Goal: Task Accomplishment & Management: Use online tool/utility

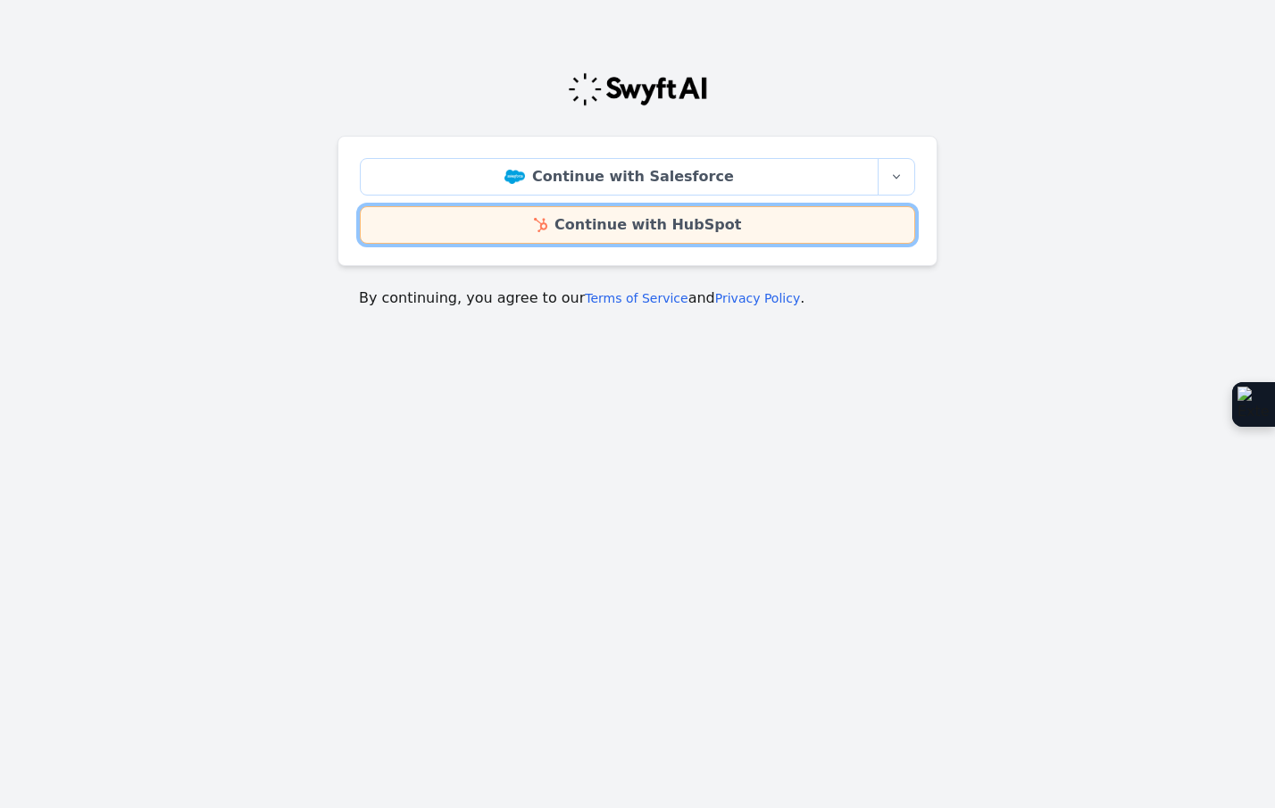
click at [619, 229] on link "Continue with HubSpot" at bounding box center [637, 224] width 555 height 37
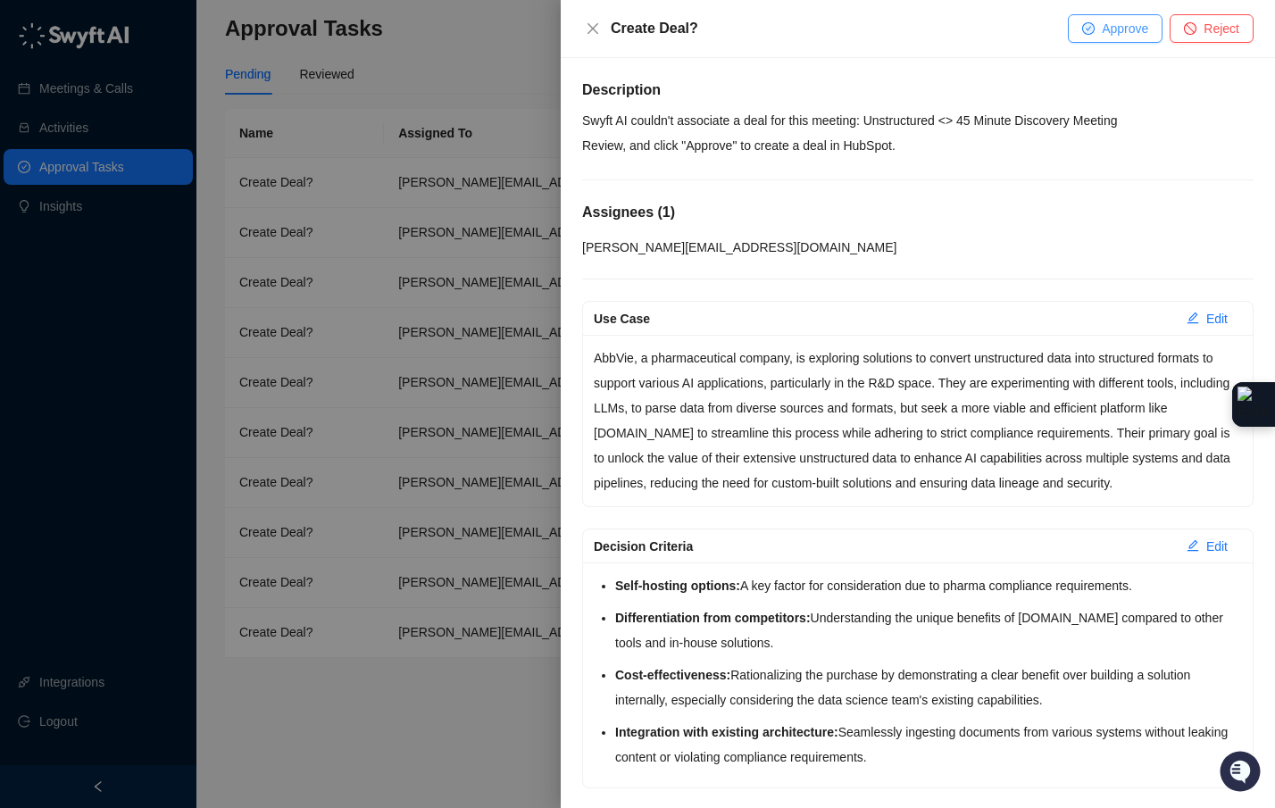
click at [1103, 26] on span "Approve" at bounding box center [1124, 29] width 46 height 20
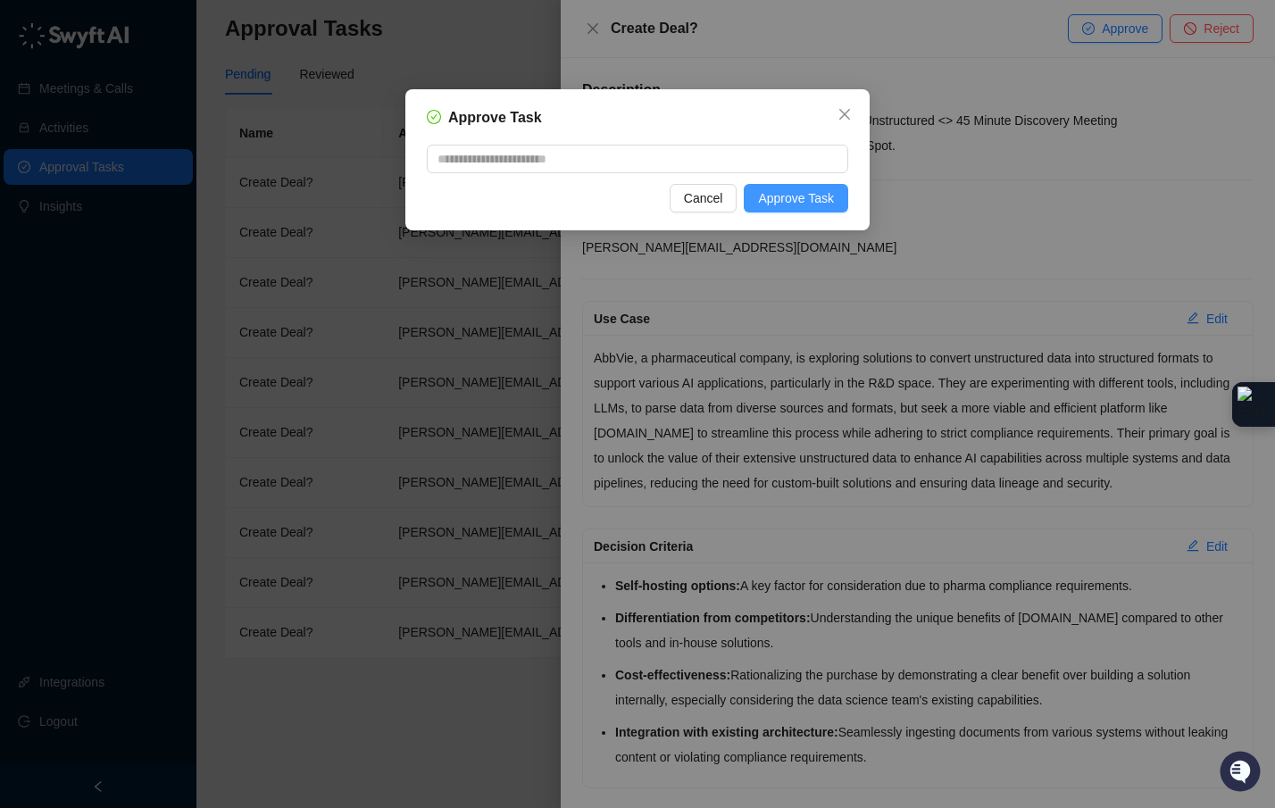
click at [798, 199] on span "Approve Task" at bounding box center [796, 198] width 76 height 20
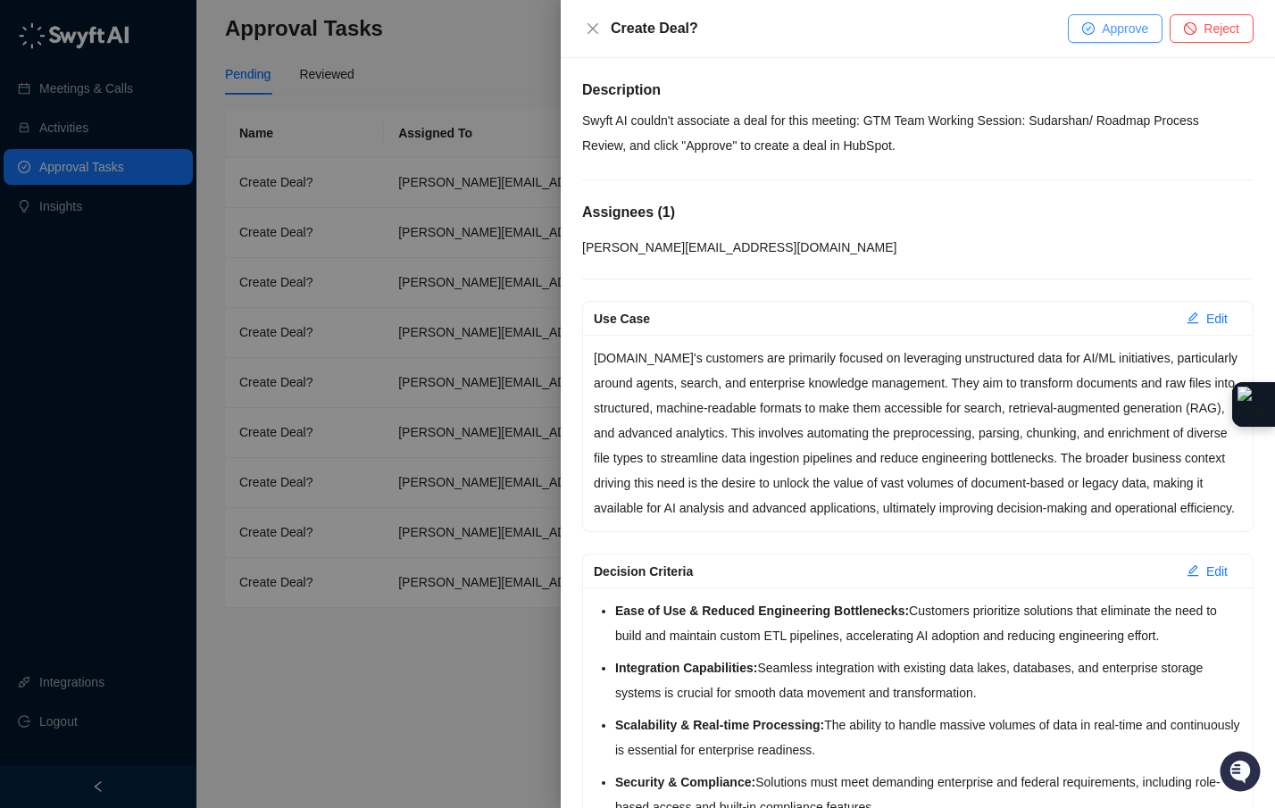
click at [1101, 31] on span "Approve" at bounding box center [1124, 29] width 46 height 20
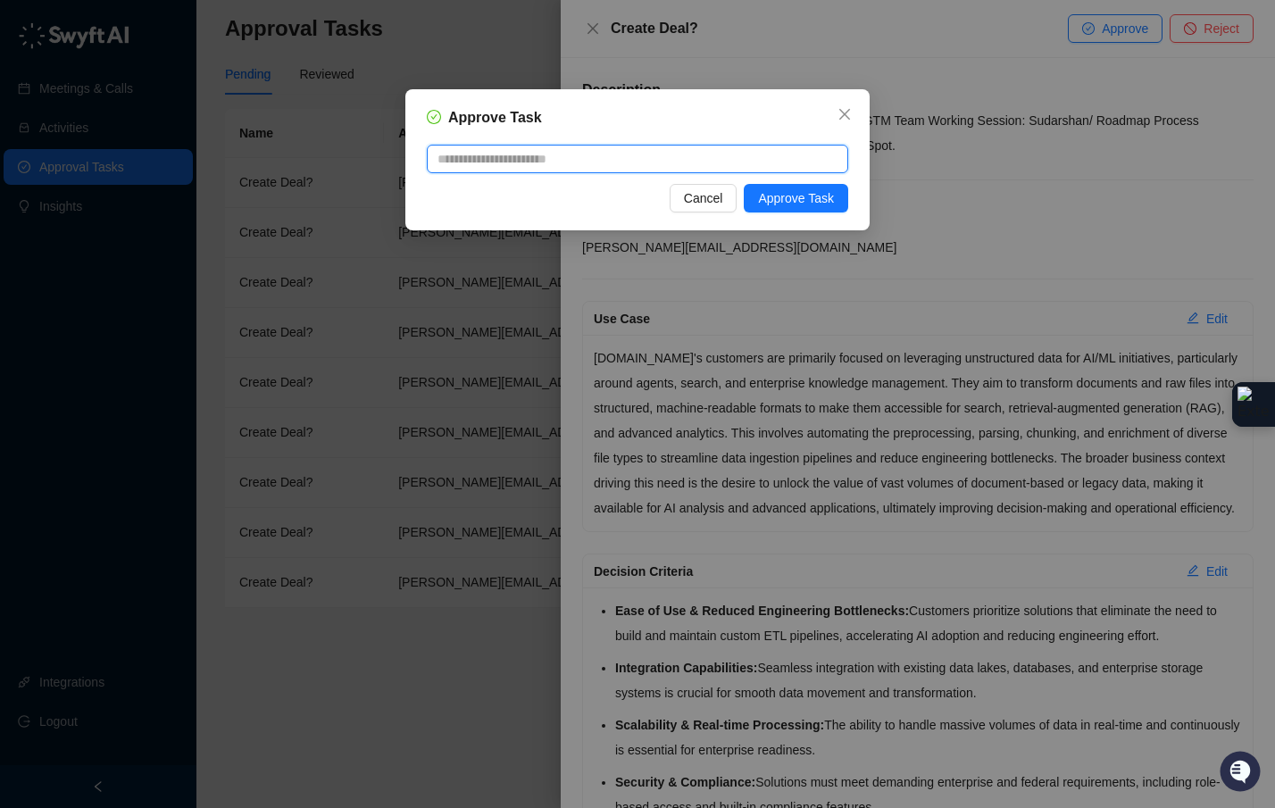
click at [534, 164] on textarea at bounding box center [637, 159] width 421 height 29
click at [819, 200] on span "Approve Task" at bounding box center [796, 198] width 76 height 20
